Goal: Check status: Check status

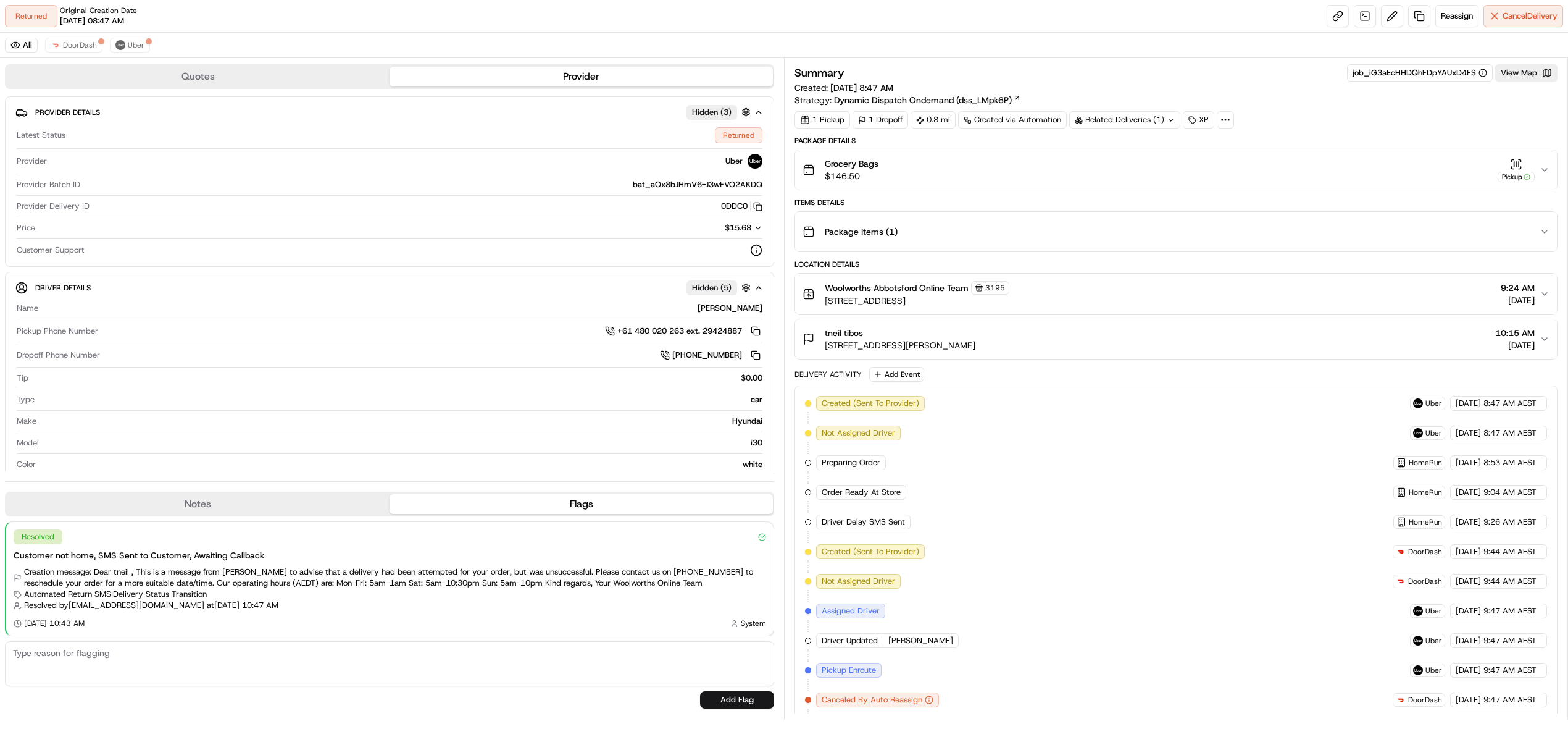
click at [1522, 152] on button "Grocery Bags $146.50 Pickup" at bounding box center [1176, 170] width 762 height 40
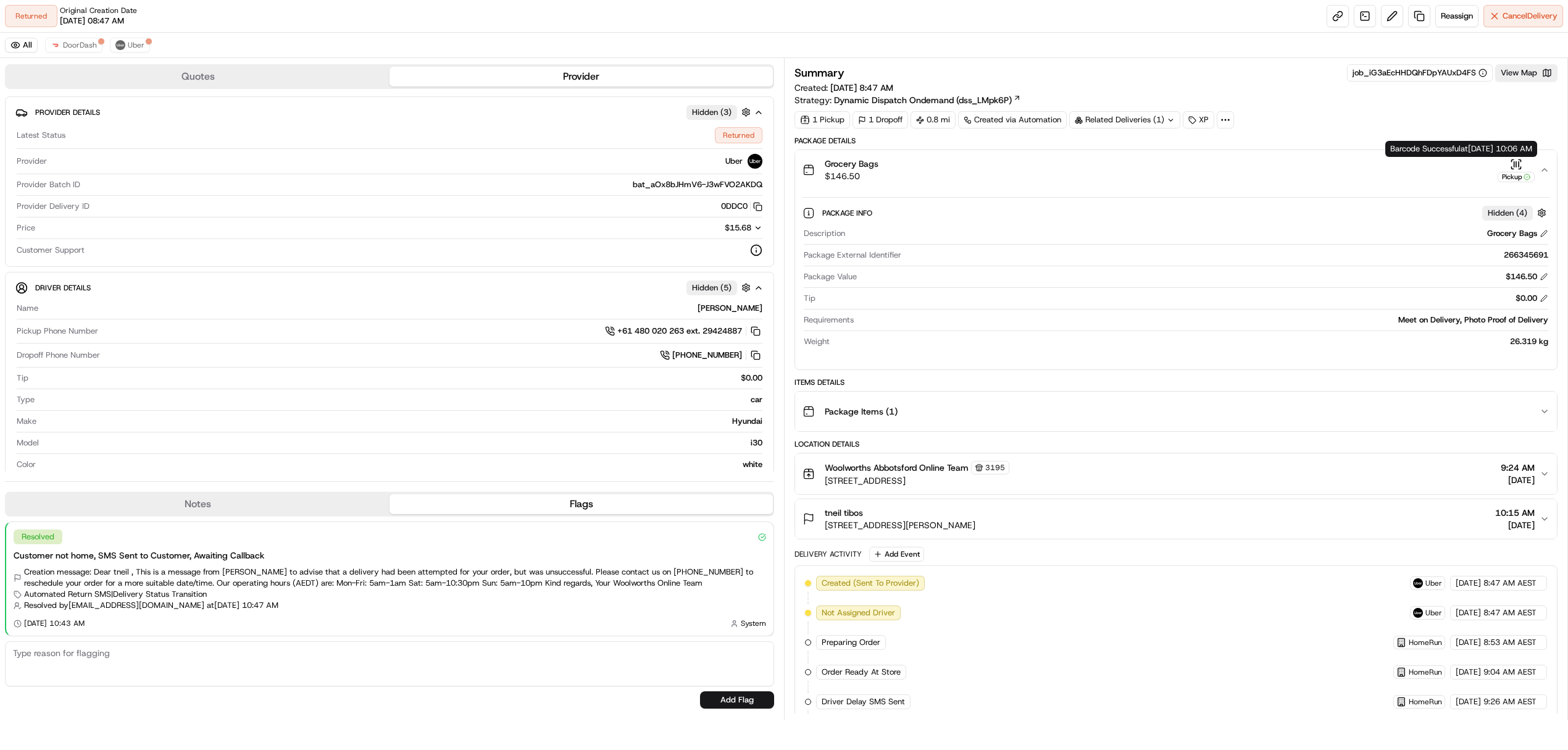
drag, startPoint x: 1517, startPoint y: 168, endPoint x: 1522, endPoint y: 164, distance: 6.4
click at [1522, 164] on div "Pickup" at bounding box center [1516, 170] width 37 height 24
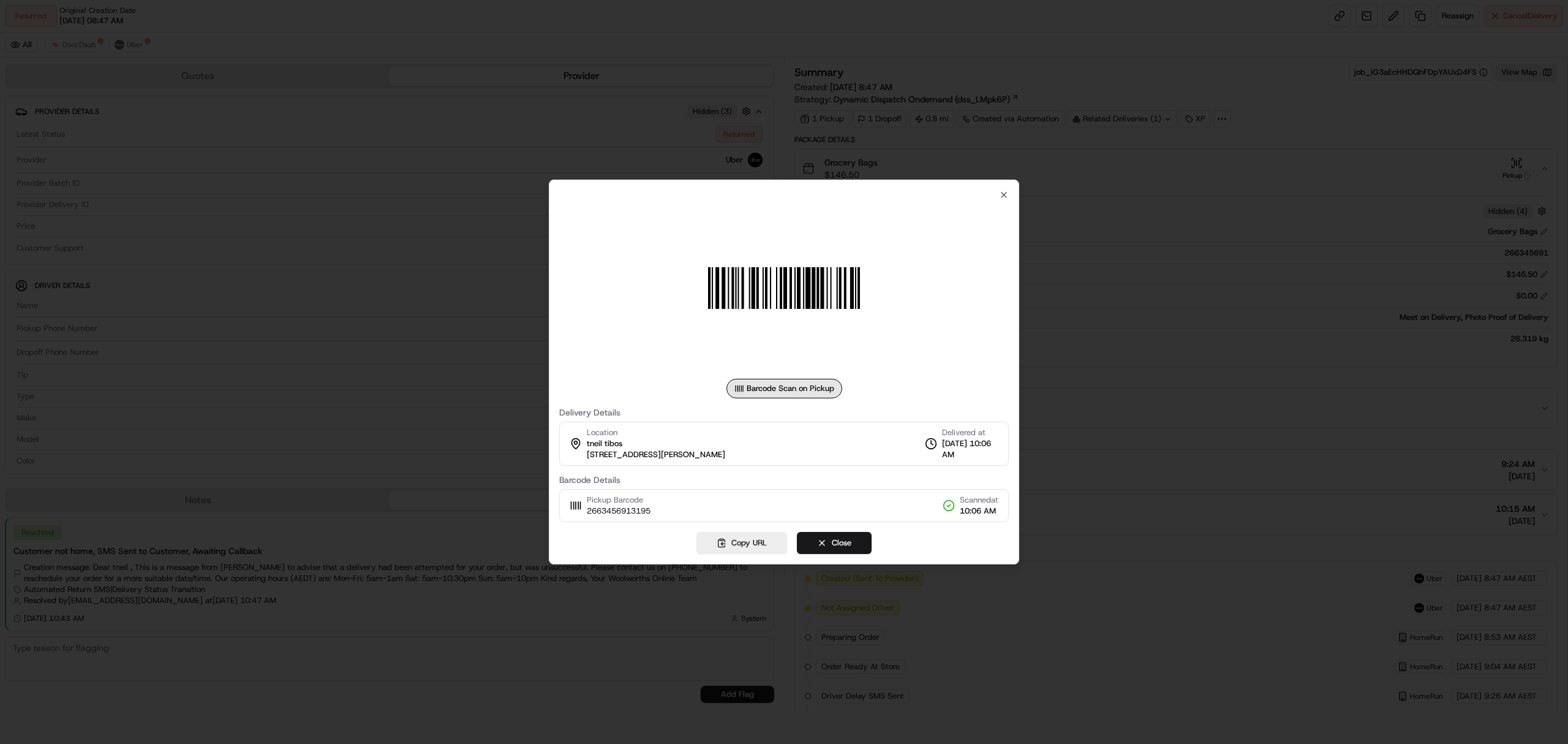
click at [1012, 187] on div "Barcode Scan on Pickup Delivery Details Location tneil tibos 253 Hoddle St, U 3…" at bounding box center [784, 372] width 470 height 385
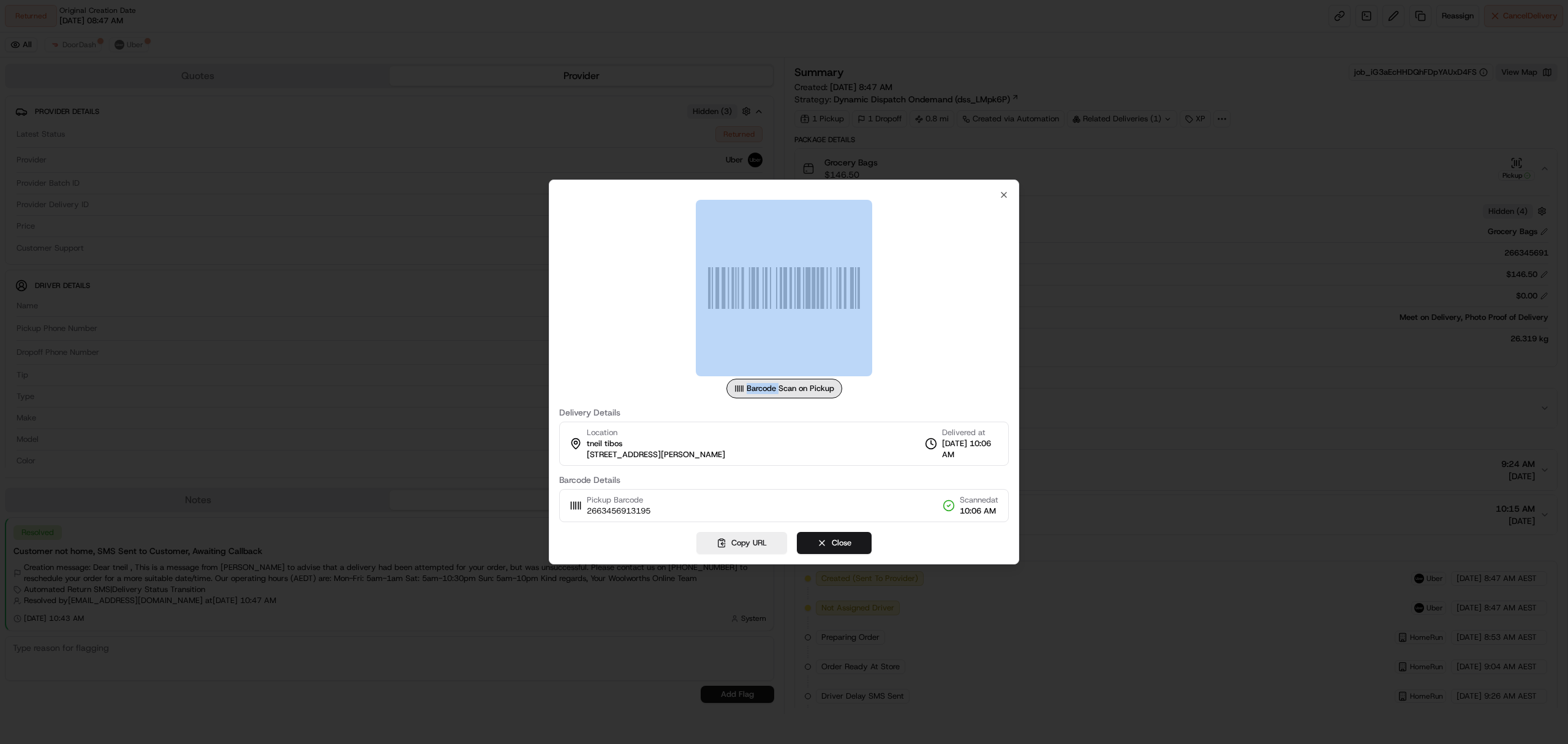
click at [1012, 187] on div "Barcode Scan on Pickup Delivery Details Location tneil tibos 253 Hoddle St, U 3…" at bounding box center [784, 372] width 470 height 385
click at [1000, 192] on icon "button" at bounding box center [1004, 195] width 10 height 10
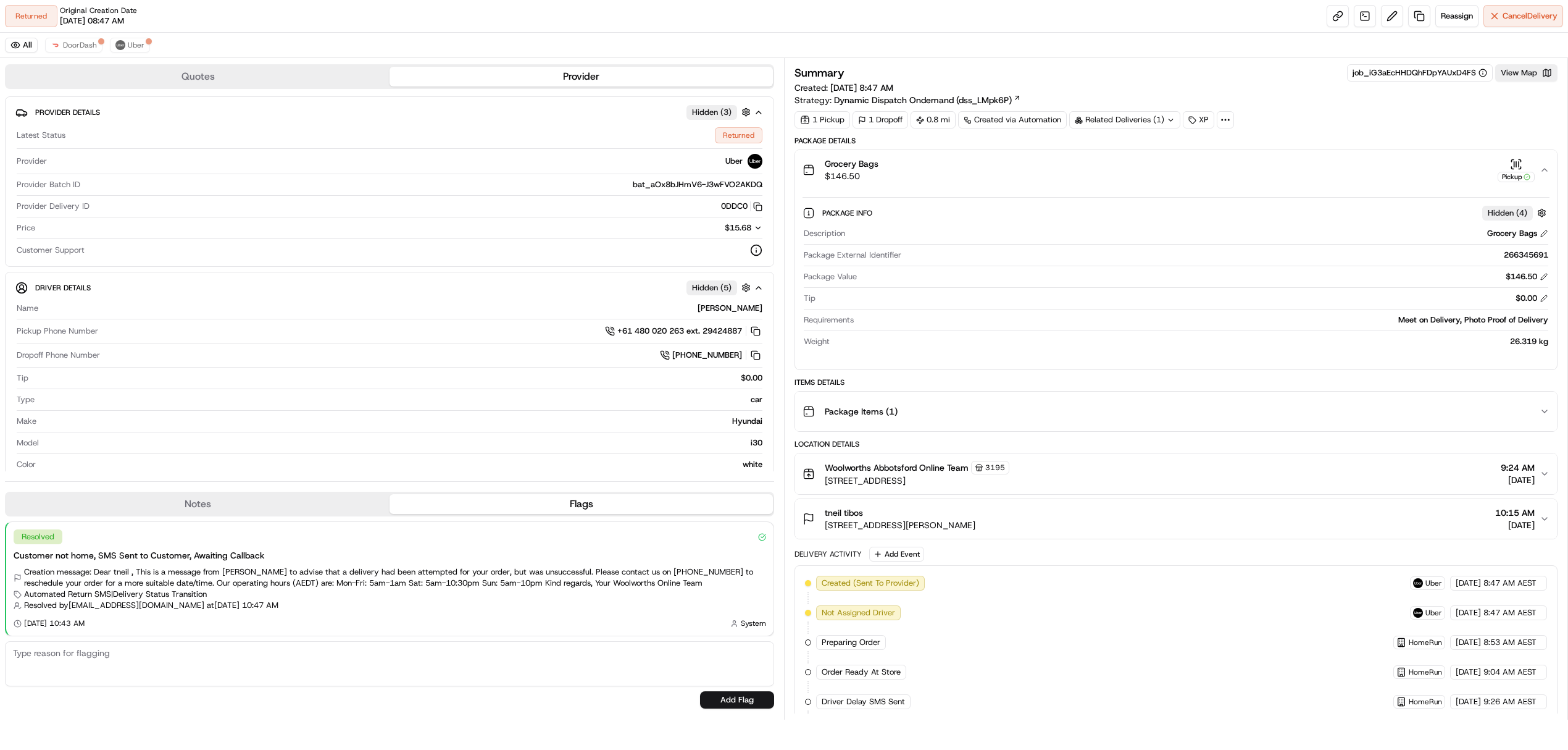
click at [1117, 114] on div "Related Deliveries (1)" at bounding box center [1124, 120] width 111 height 17
click at [1109, 147] on span "ord_iG3aEcHHDQhFDpYAUxD4FS" at bounding box center [1139, 149] width 124 height 11
click at [1333, 10] on link at bounding box center [1338, 16] width 22 height 22
click at [1327, 8] on link at bounding box center [1338, 16] width 22 height 22
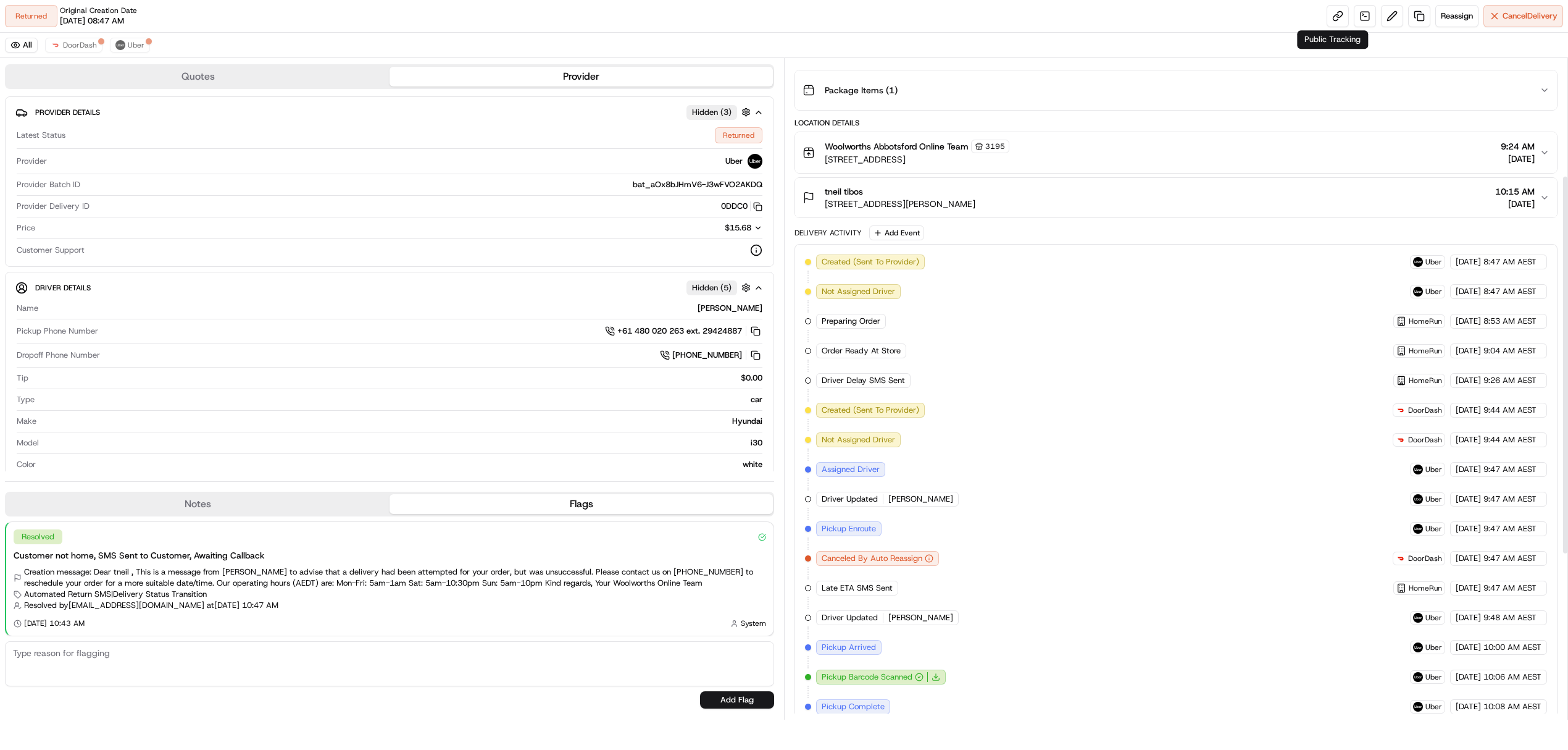
scroll to position [492, 0]
